Goal: Information Seeking & Learning: Learn about a topic

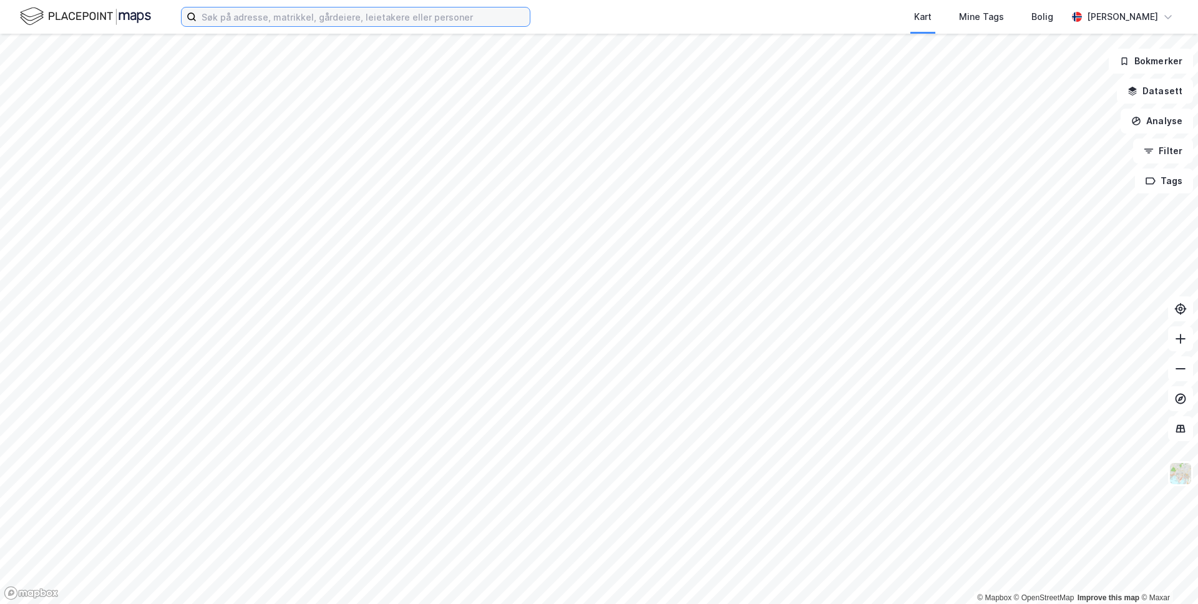
click at [255, 14] on input at bounding box center [363, 16] width 333 height 19
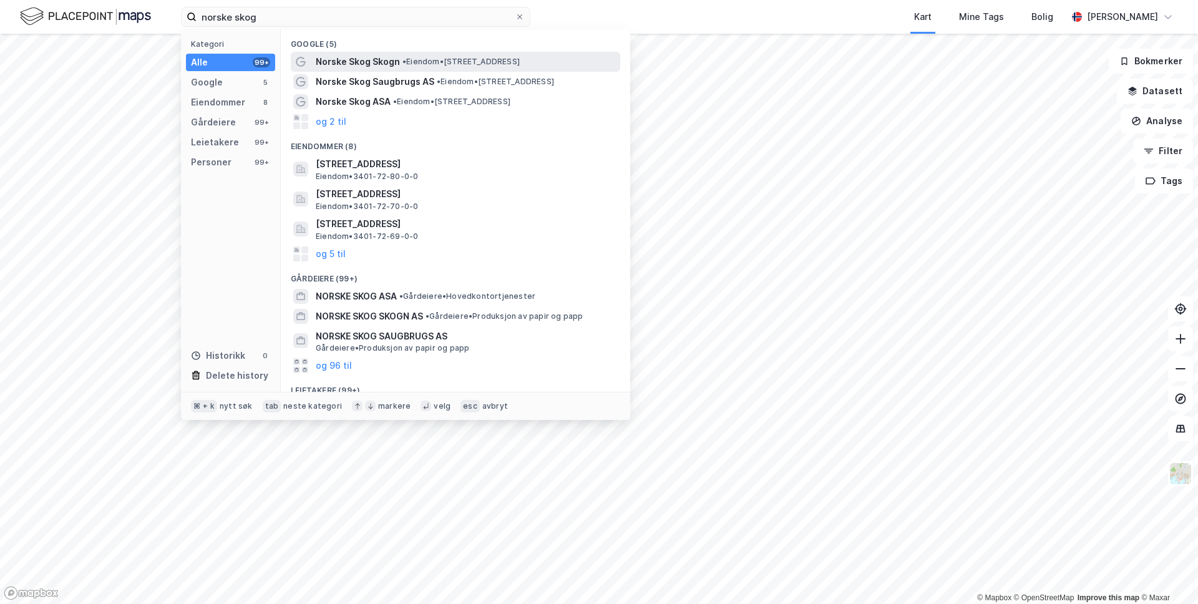
click at [376, 61] on span "Norske Skog Skogn" at bounding box center [358, 61] width 84 height 15
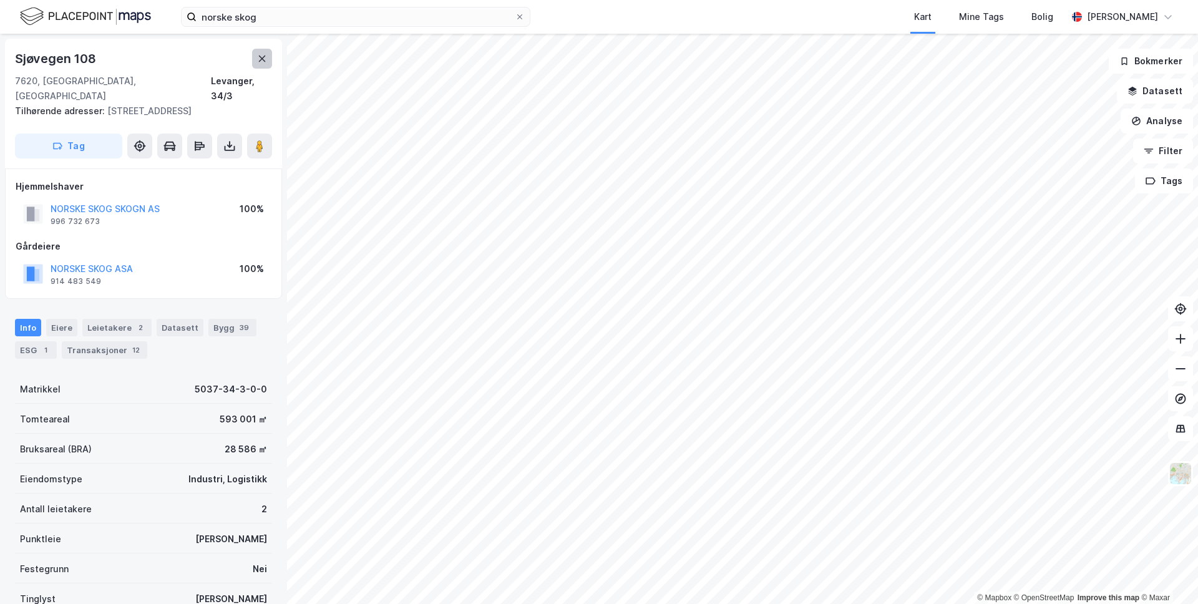
click at [253, 61] on button at bounding box center [262, 59] width 20 height 20
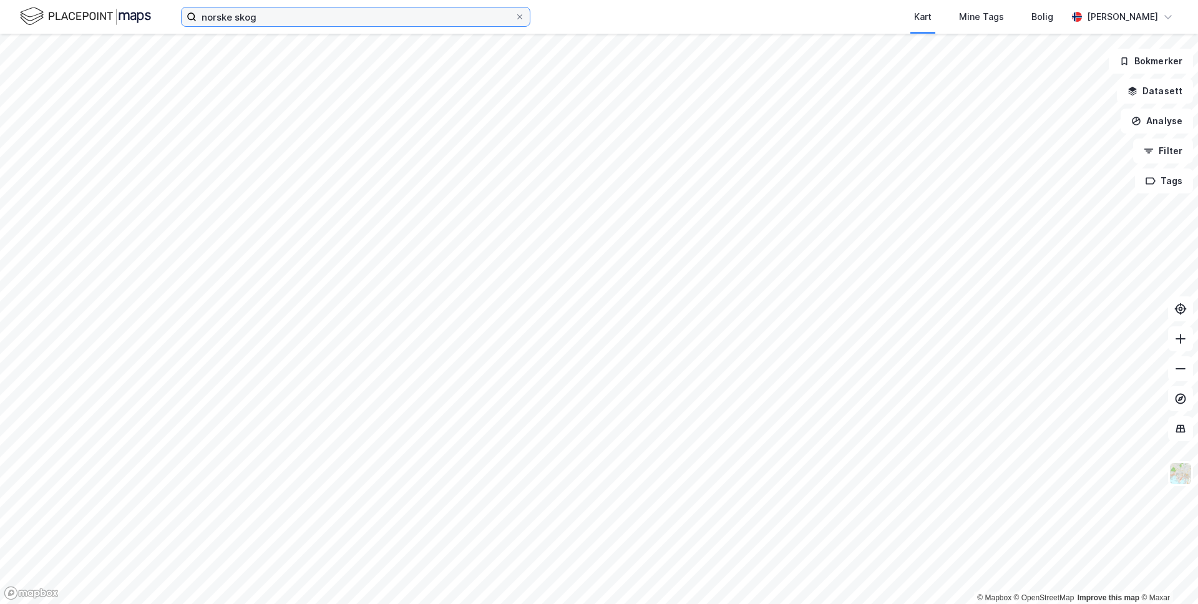
click at [257, 17] on input "norske skog" at bounding box center [356, 16] width 318 height 19
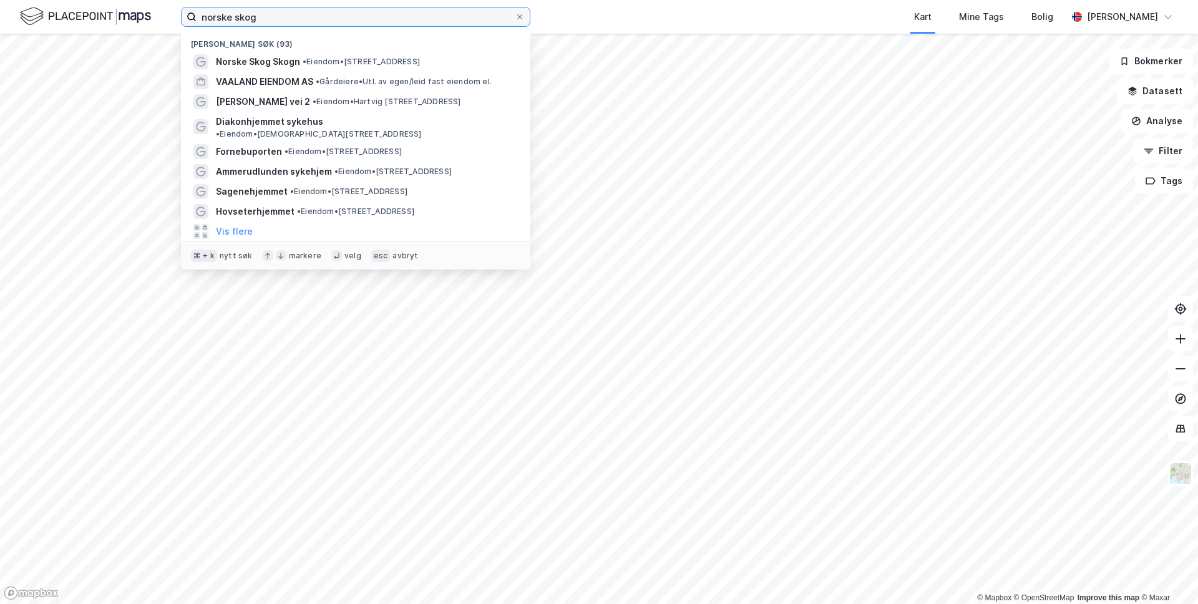
click at [249, 16] on input "norske skog" at bounding box center [356, 16] width 318 height 19
click at [276, 19] on input "norske skog" at bounding box center [356, 16] width 318 height 19
type input "norske skog"
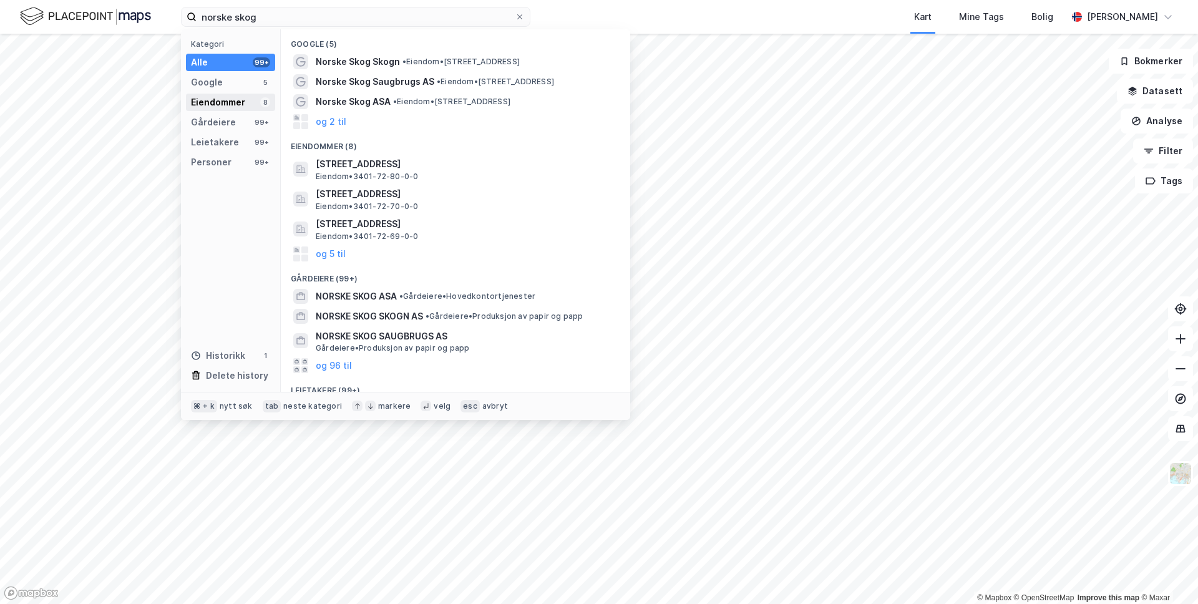
click at [226, 99] on div "Eiendommer" at bounding box center [218, 102] width 54 height 15
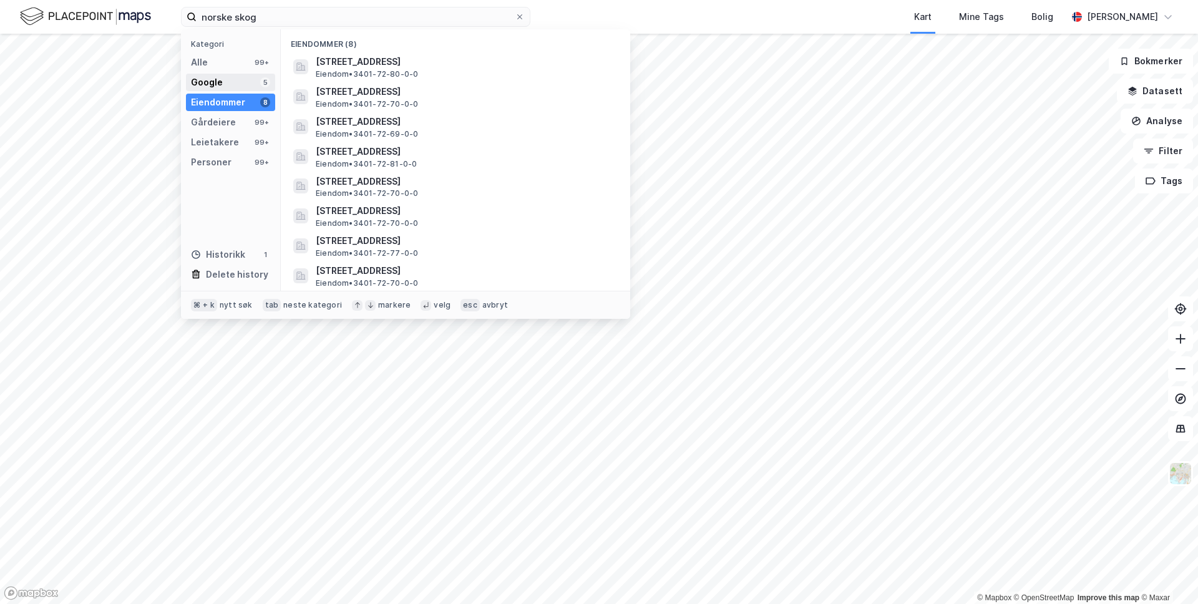
click at [220, 84] on div "Google" at bounding box center [207, 82] width 32 height 15
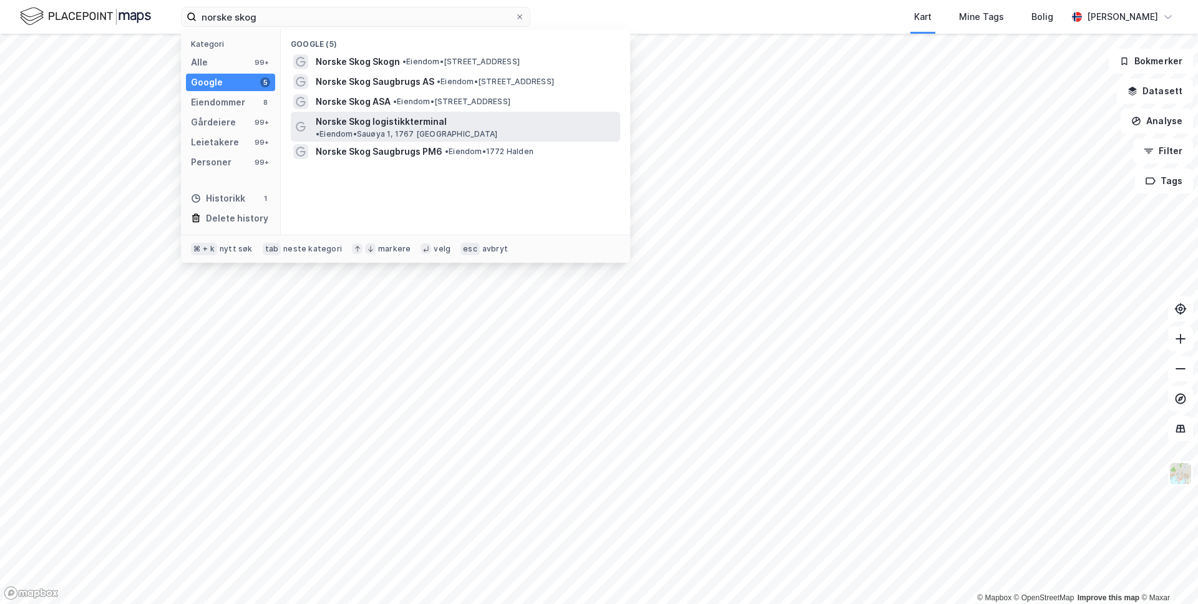
click at [391, 124] on span "Norske Skog logistikkterminal" at bounding box center [381, 121] width 131 height 15
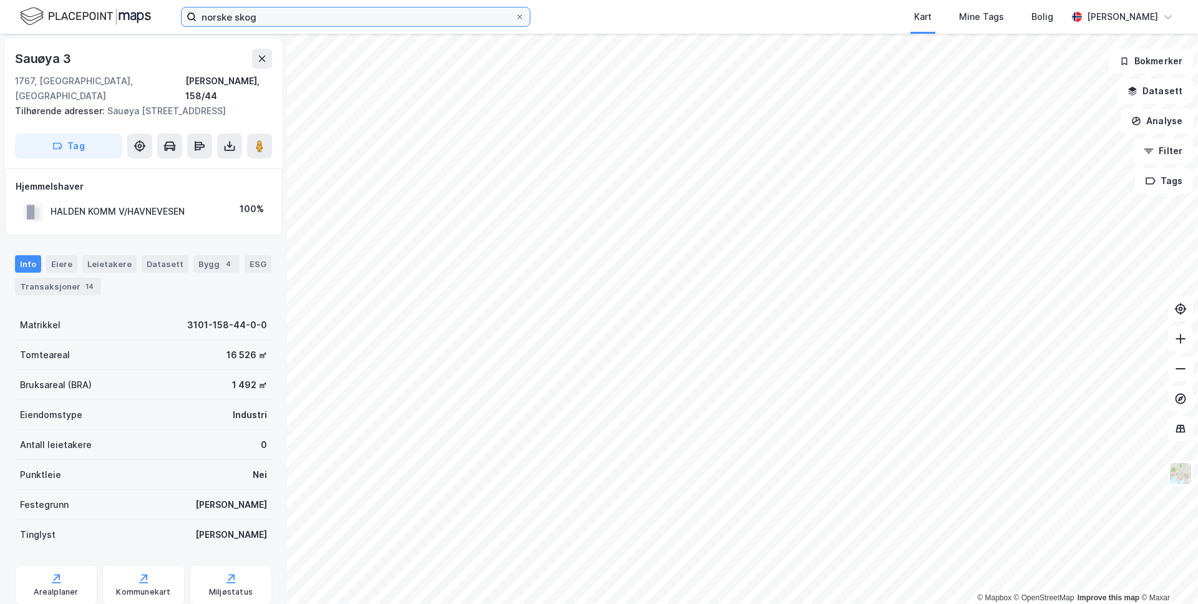
click at [253, 18] on input "norske skog" at bounding box center [356, 16] width 318 height 19
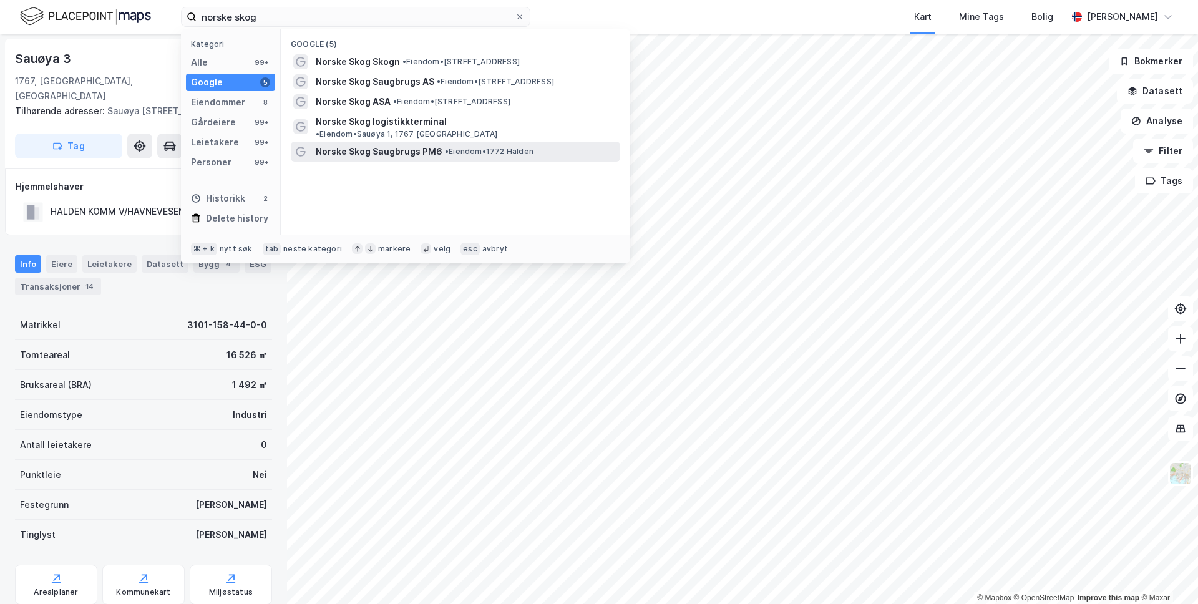
click at [399, 144] on span "Norske Skog Saugbrugs PM6" at bounding box center [379, 151] width 127 height 15
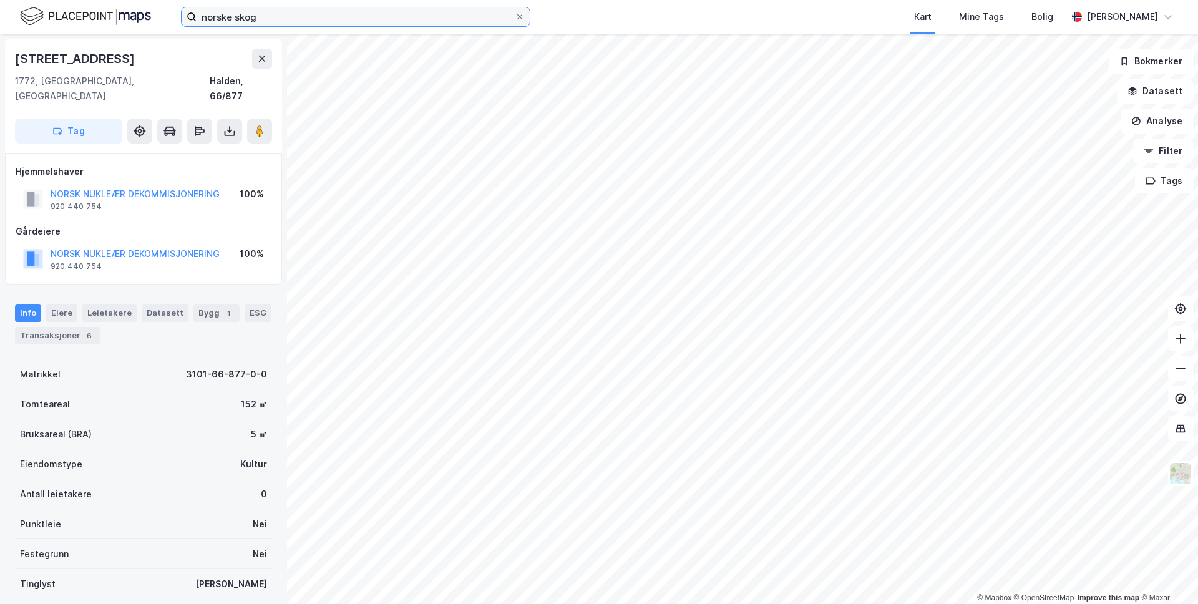
click at [246, 11] on input "norske skog" at bounding box center [356, 16] width 318 height 19
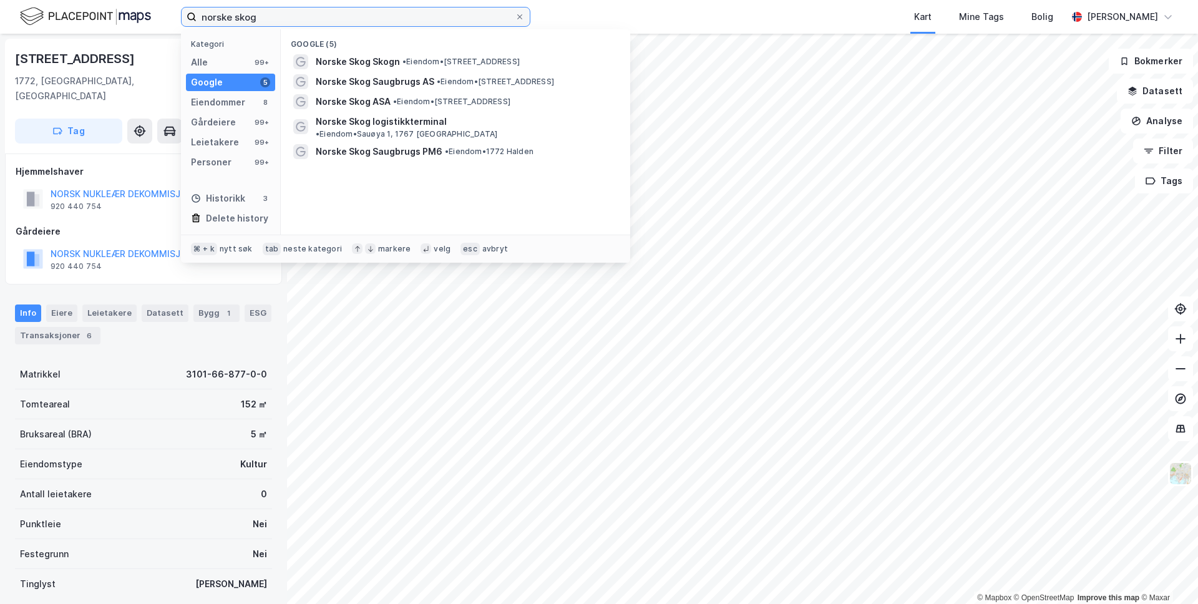
click at [247, 11] on input "norske skog" at bounding box center [356, 16] width 318 height 19
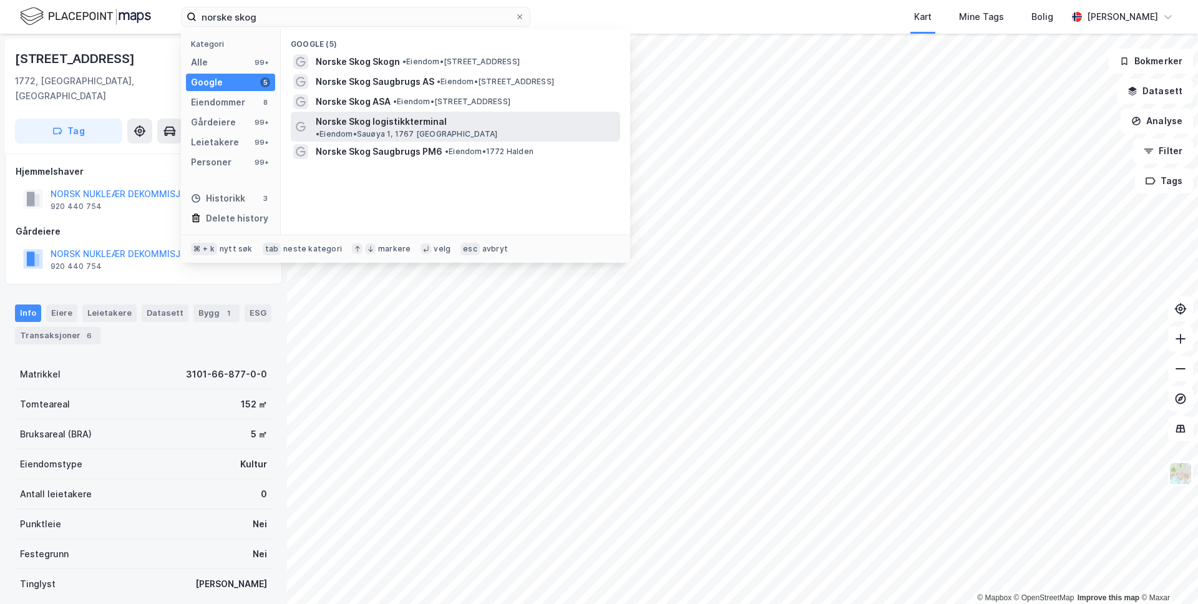
click at [381, 125] on span "Norske Skog logistikkterminal" at bounding box center [381, 121] width 131 height 15
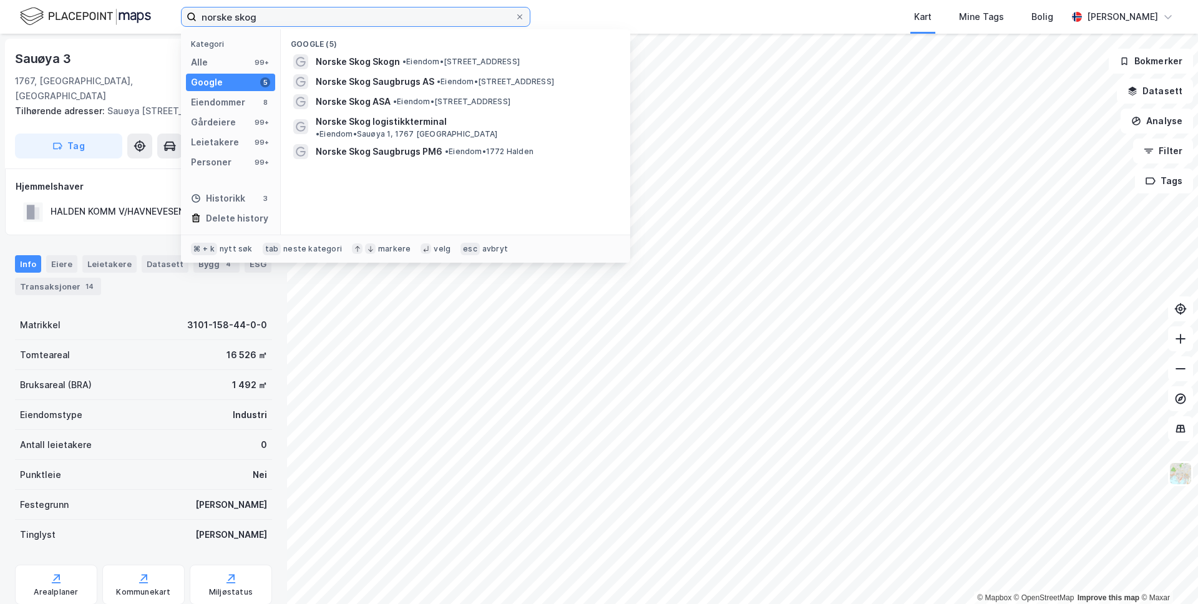
click at [267, 13] on input "norske skog" at bounding box center [356, 16] width 318 height 19
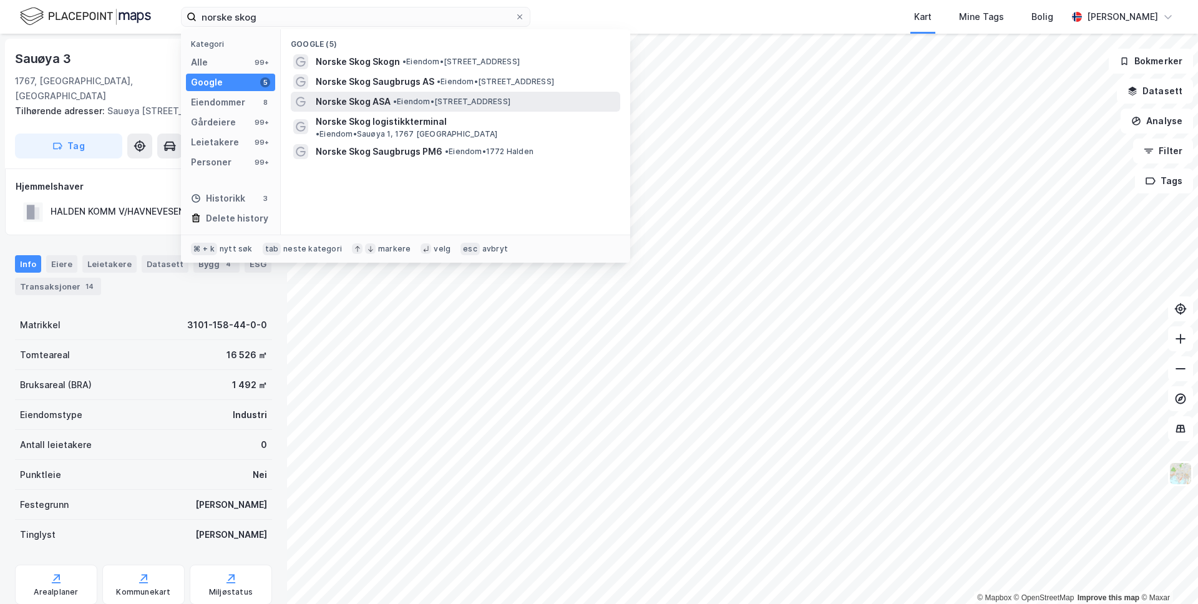
click at [393, 99] on span "•" at bounding box center [395, 101] width 4 height 9
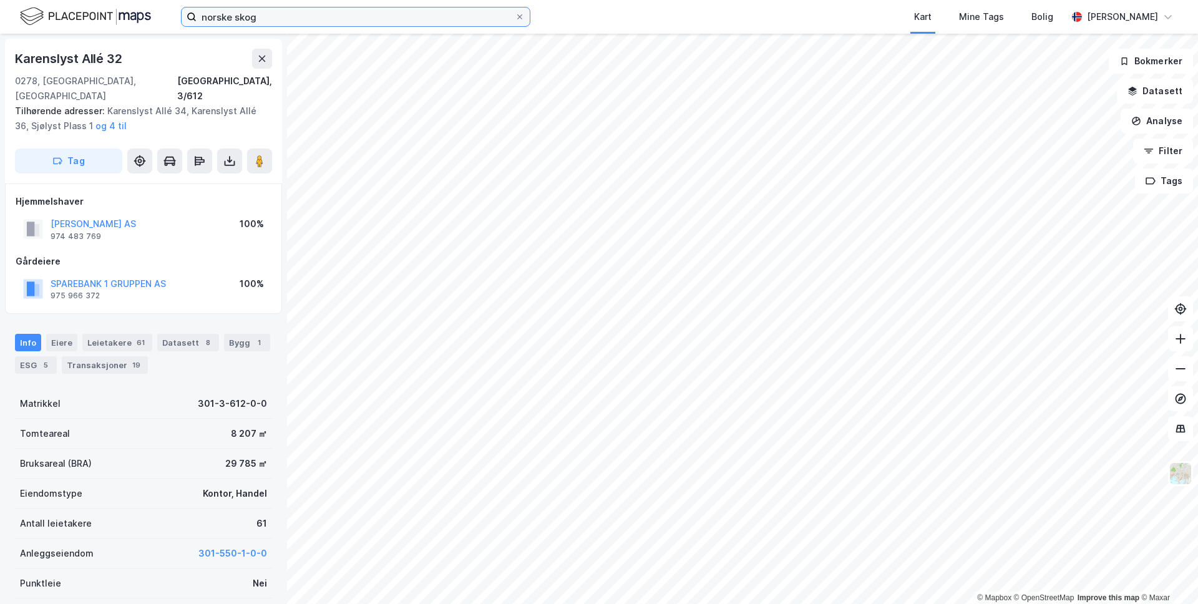
click at [244, 14] on input "norske skog" at bounding box center [356, 16] width 318 height 19
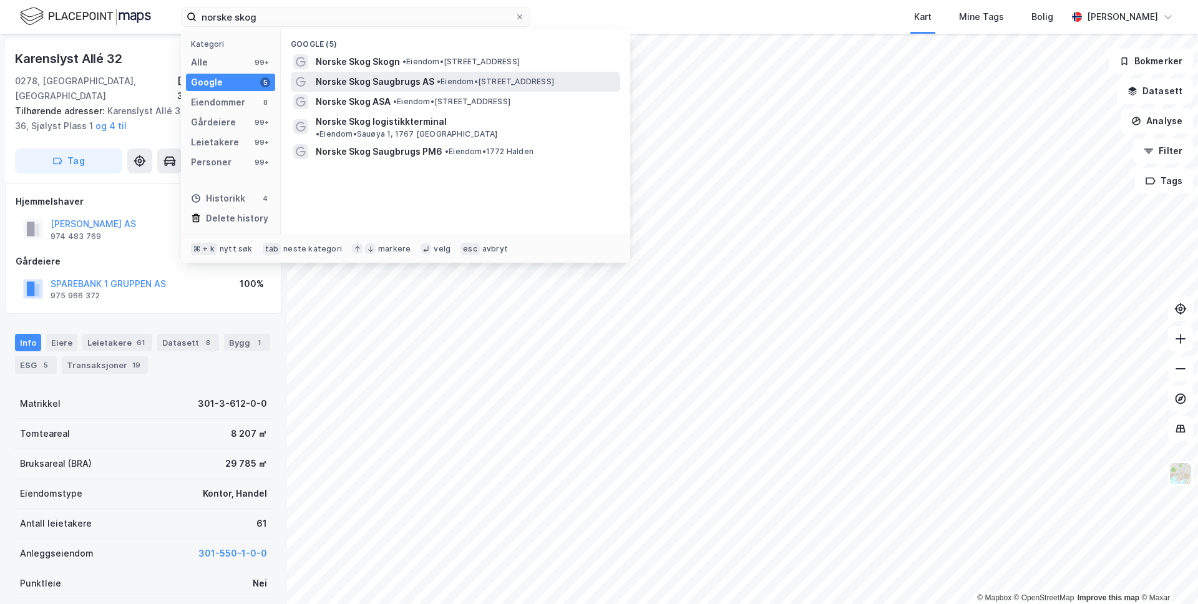
click at [380, 85] on span "Norske Skog Saugbrugs AS" at bounding box center [375, 81] width 119 height 15
